Goal: Information Seeking & Learning: Learn about a topic

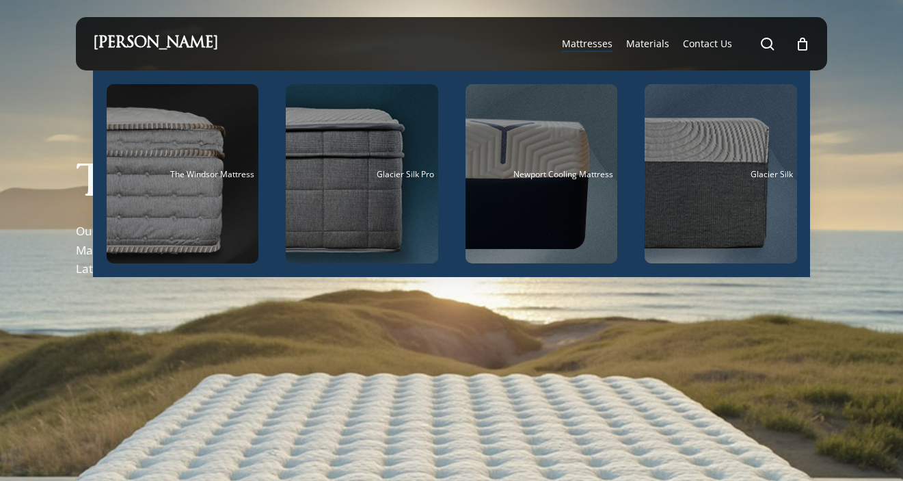
click at [597, 45] on span "Mattresses" at bounding box center [587, 43] width 51 height 13
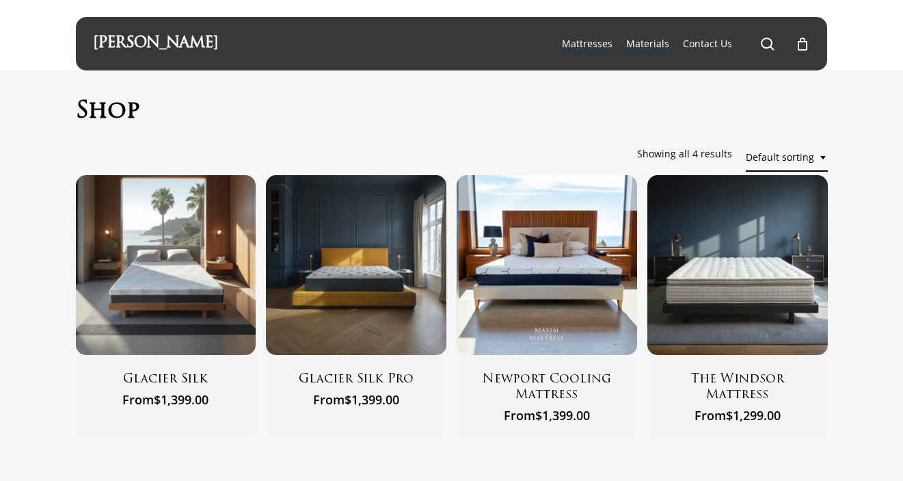
click at [650, 47] on span "Materials" at bounding box center [647, 43] width 43 height 13
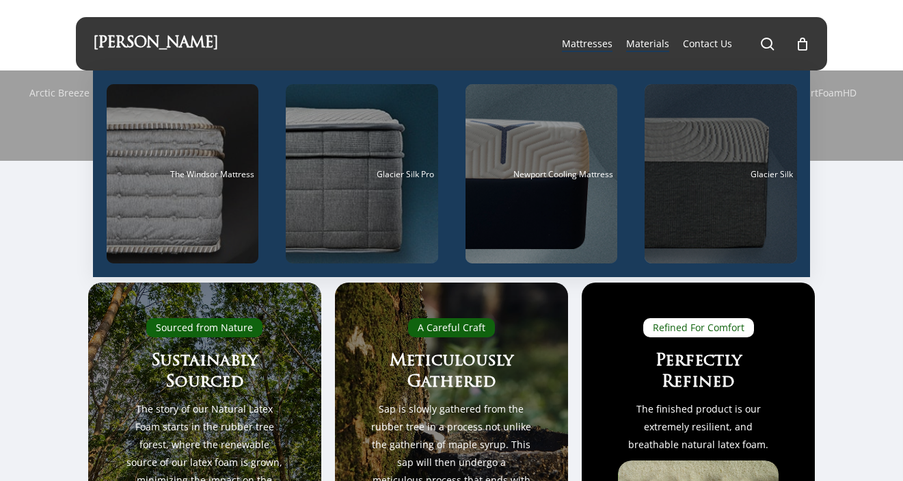
click at [779, 174] on span "Glacier Silk" at bounding box center [772, 174] width 42 height 12
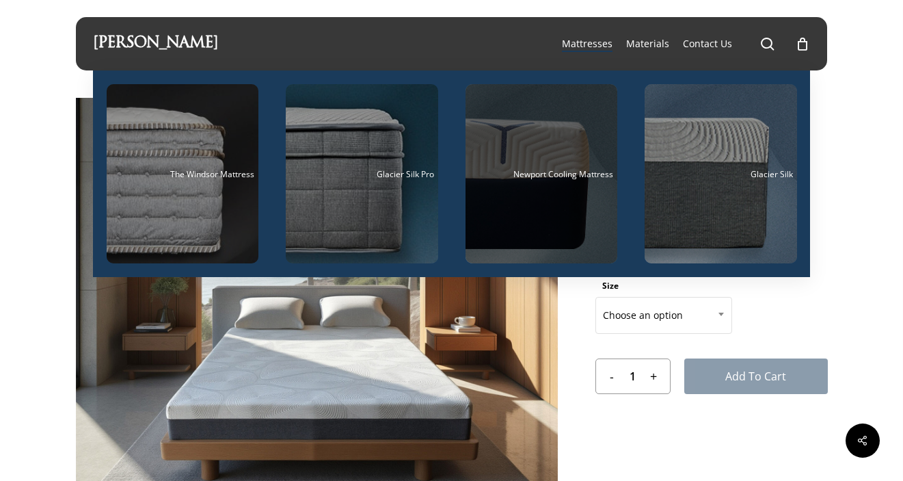
click at [553, 167] on div "Main Menu" at bounding box center [542, 173] width 153 height 179
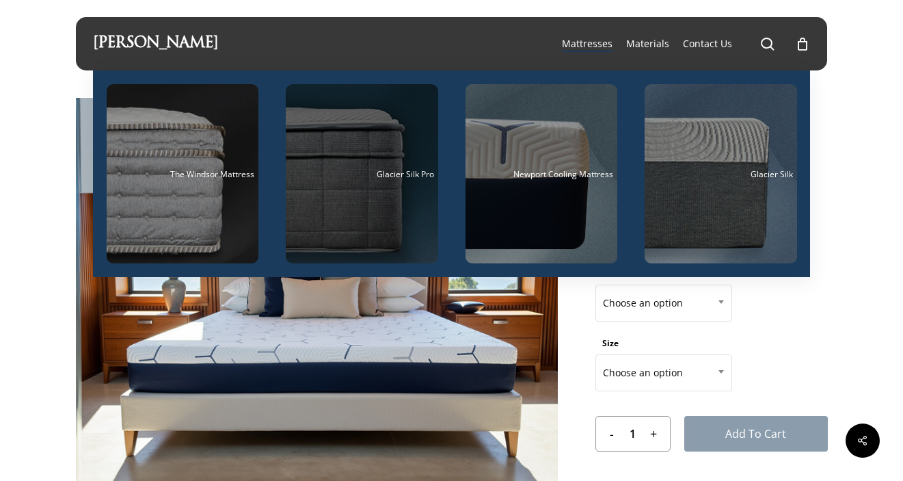
click at [349, 152] on div "Main Menu" at bounding box center [362, 173] width 153 height 179
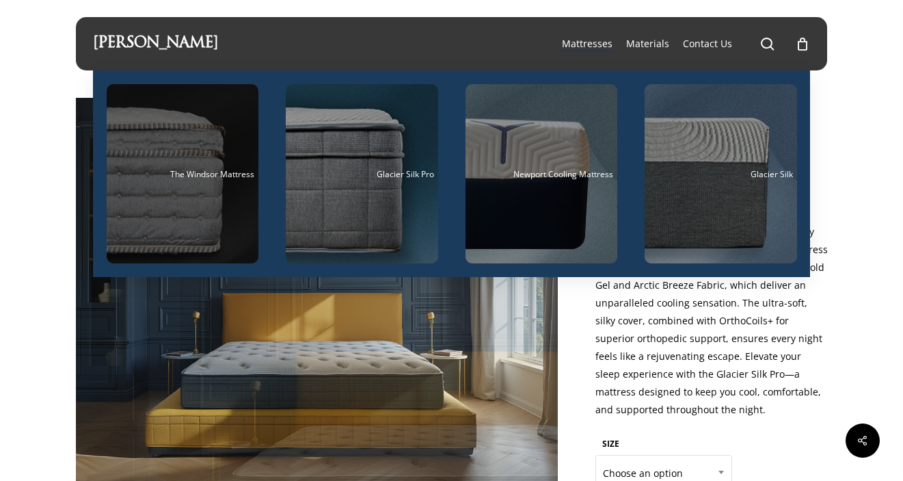
click at [130, 187] on div "Main Menu" at bounding box center [183, 173] width 153 height 179
